Goal: Navigation & Orientation: Find specific page/section

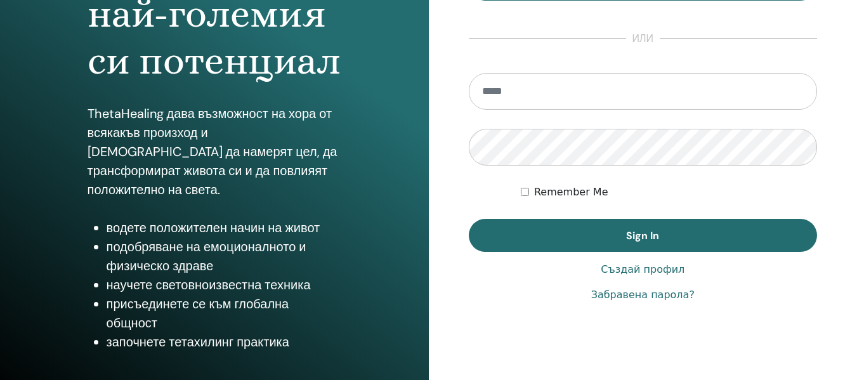
scroll to position [229, 0]
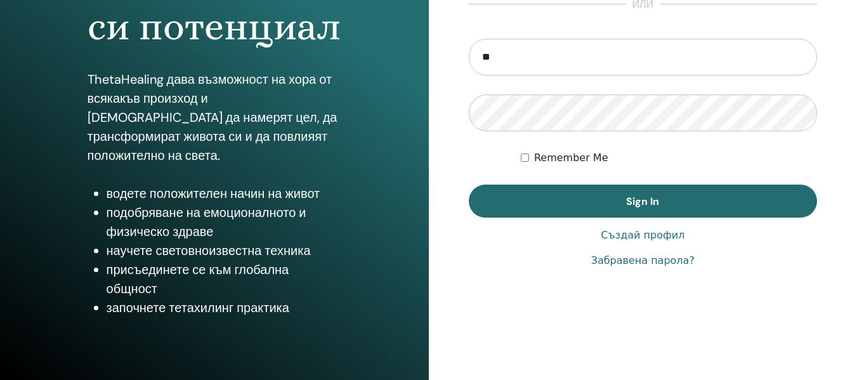
type input "**********"
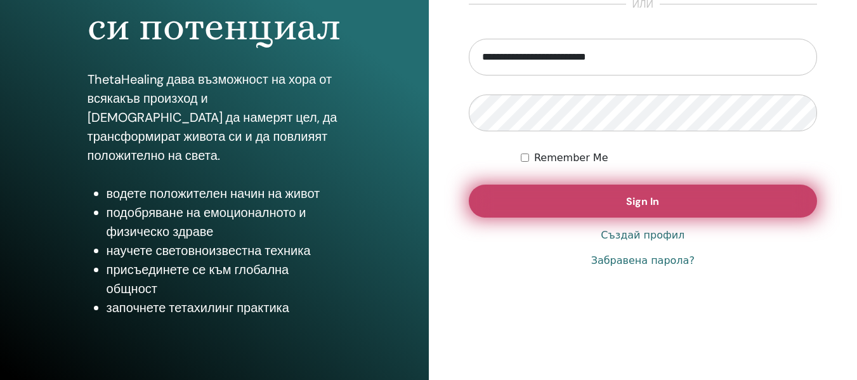
click at [632, 200] on span "Sign In" at bounding box center [642, 201] width 33 height 13
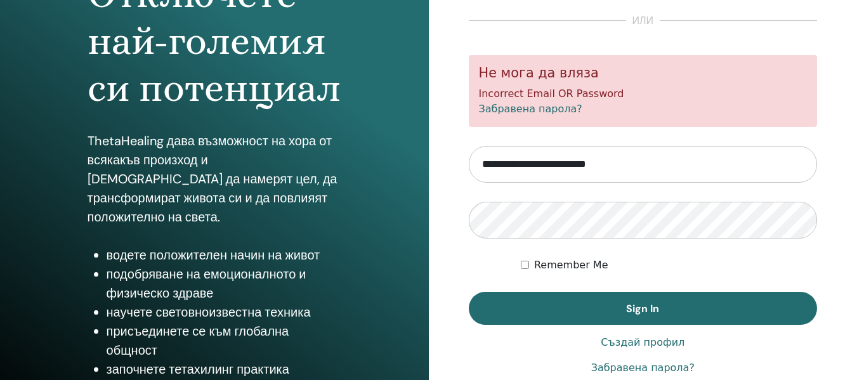
scroll to position [190, 0]
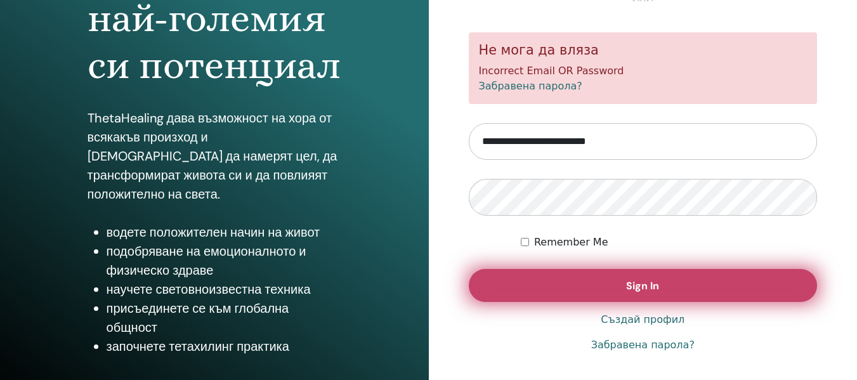
click at [643, 281] on span "Sign In" at bounding box center [642, 285] width 33 height 13
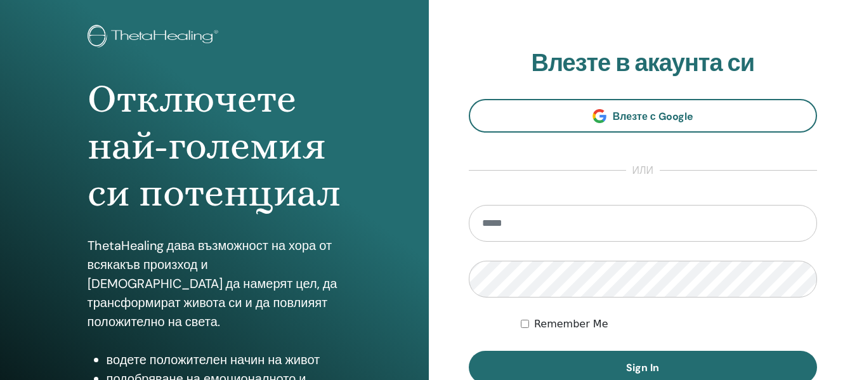
scroll to position [63, 0]
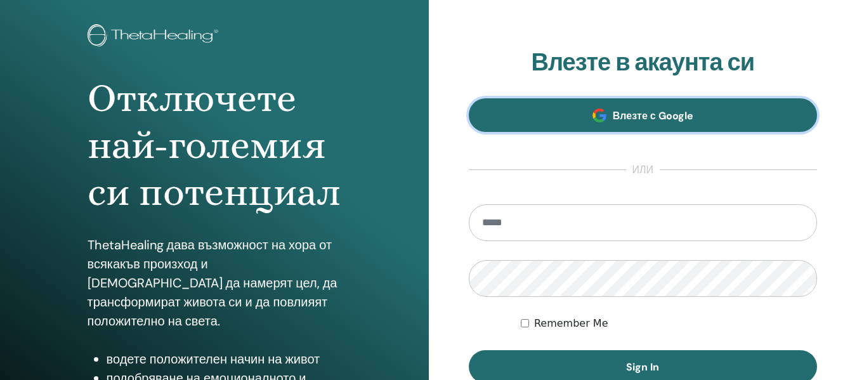
click at [628, 112] on span "Влезте с Google" at bounding box center [653, 115] width 81 height 13
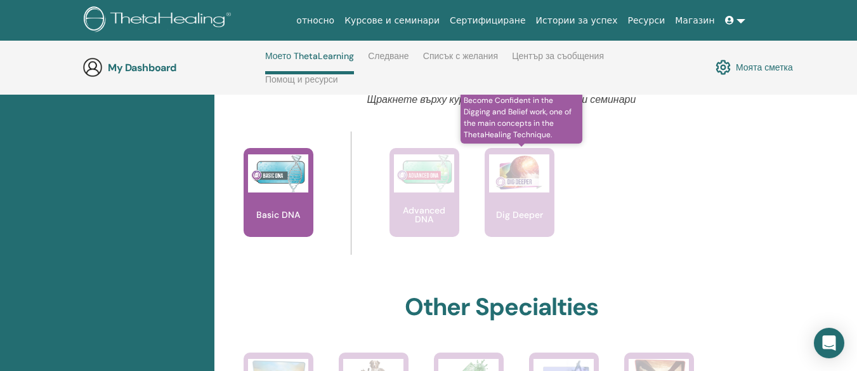
scroll to position [498, 0]
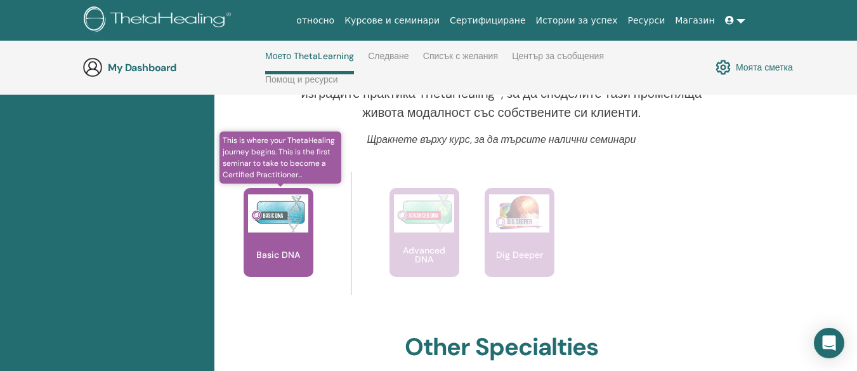
click at [271, 221] on img at bounding box center [278, 213] width 60 height 38
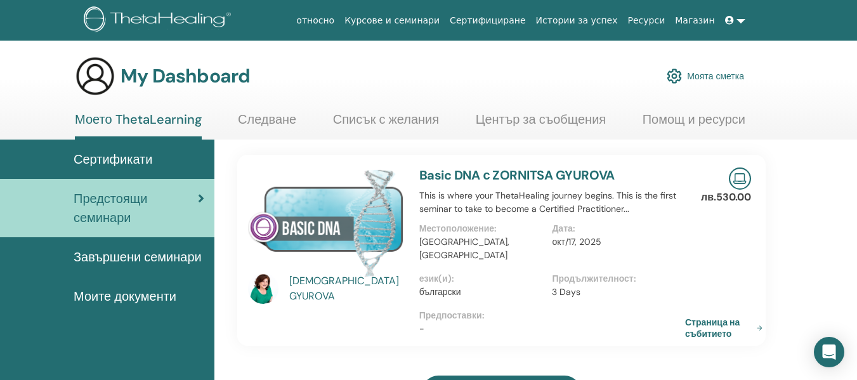
click at [195, 195] on span "Предстоящи семинари" at bounding box center [136, 208] width 124 height 38
click at [730, 19] on icon at bounding box center [729, 20] width 9 height 9
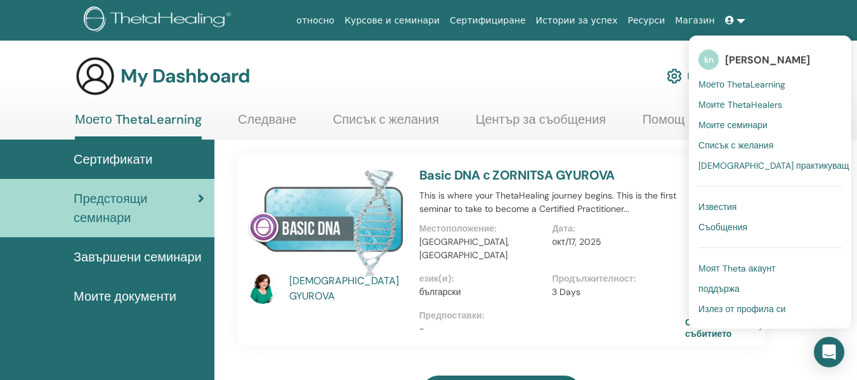
click at [755, 160] on span "[DEMOGRAPHIC_DATA] практикуващ" at bounding box center [774, 165] width 151 height 11
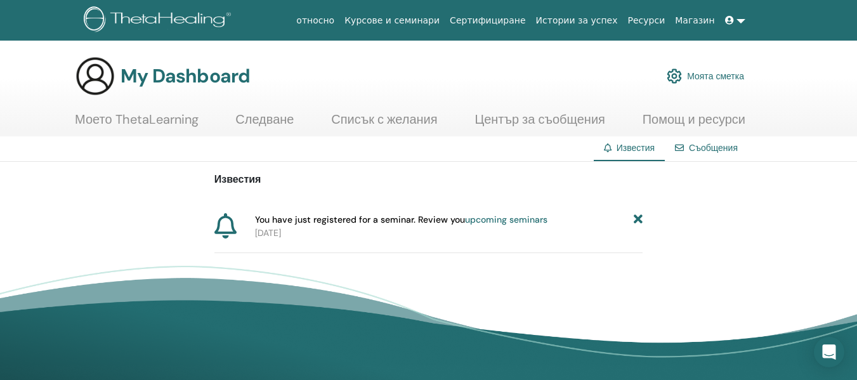
click at [714, 145] on link "Съобщения" at bounding box center [713, 147] width 49 height 11
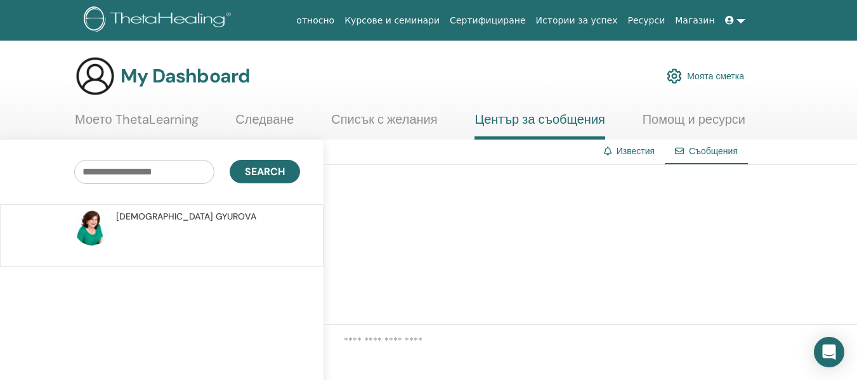
click at [738, 16] on link at bounding box center [735, 20] width 30 height 23
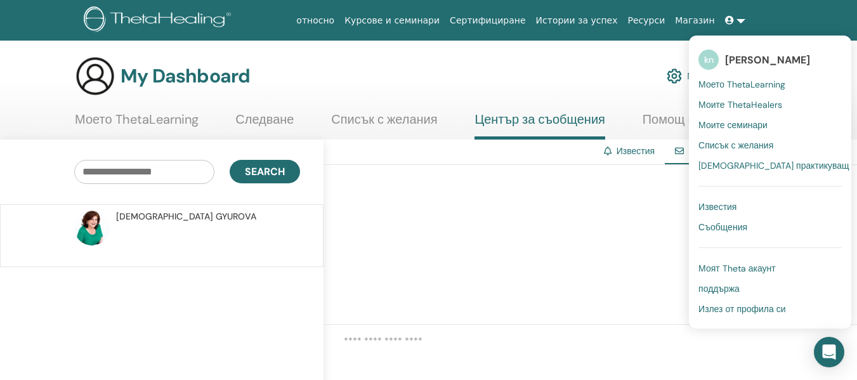
click at [766, 305] on span "Излез от профила си" at bounding box center [743, 308] width 88 height 11
